Goal: Task Accomplishment & Management: Manage account settings

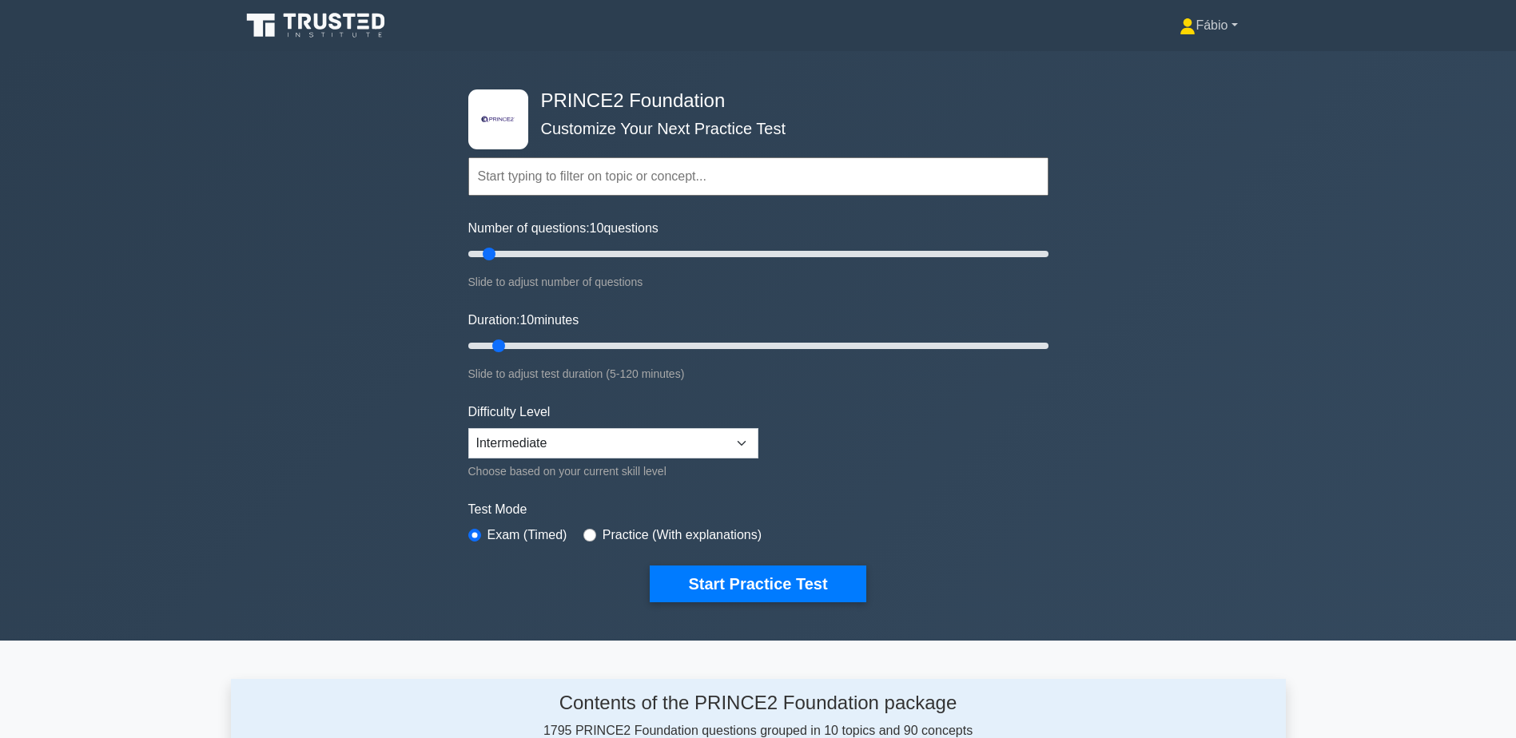
click at [1192, 32] on link "Fábio" at bounding box center [1208, 26] width 134 height 32
click at [1177, 55] on link "Profile" at bounding box center [1205, 63] width 126 height 26
click at [1224, 19] on link "Fábio" at bounding box center [1208, 26] width 134 height 32
click at [1177, 89] on link "Settings" at bounding box center [1205, 89] width 126 height 26
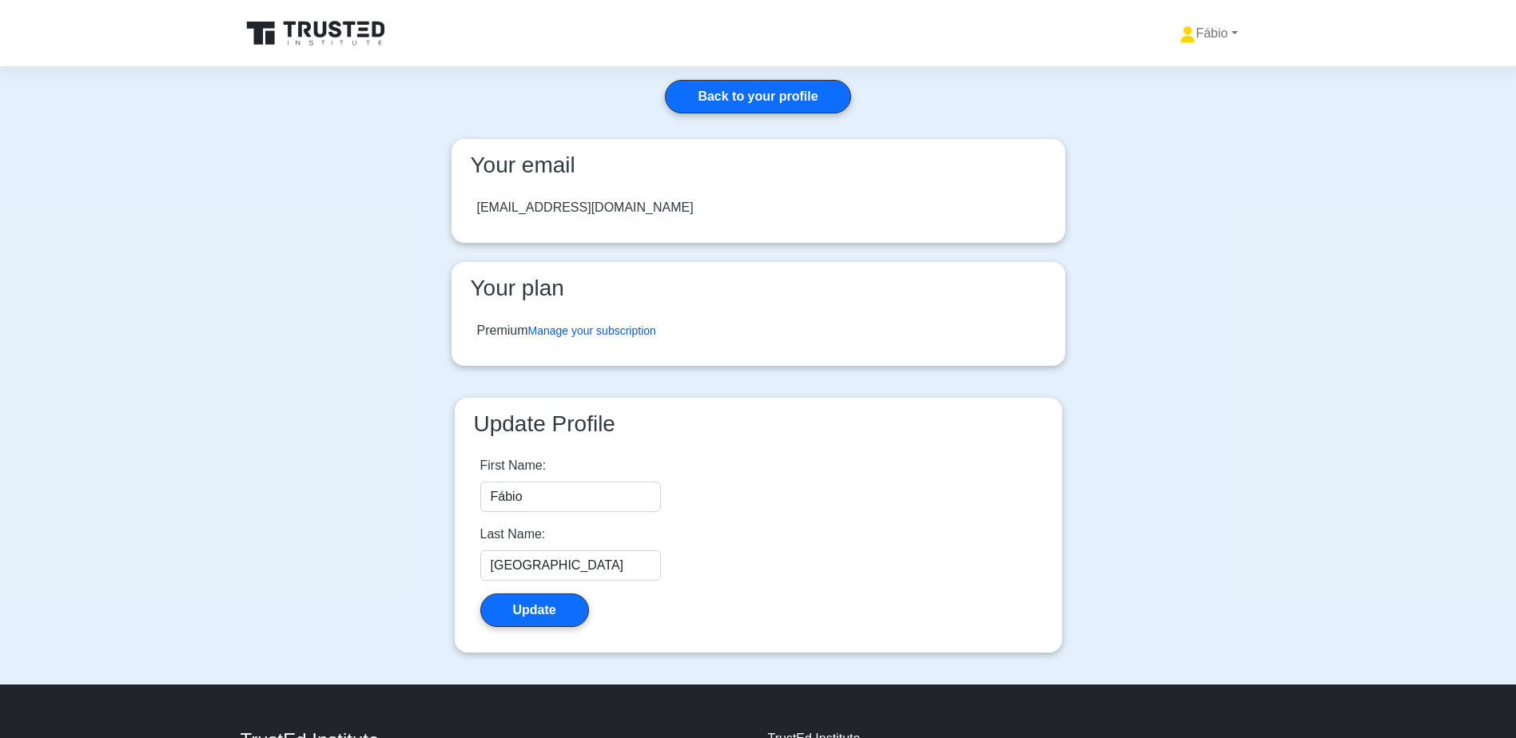
click at [548, 333] on link "Manage your subscription" at bounding box center [592, 330] width 128 height 13
